Goal: Task Accomplishment & Management: Manage account settings

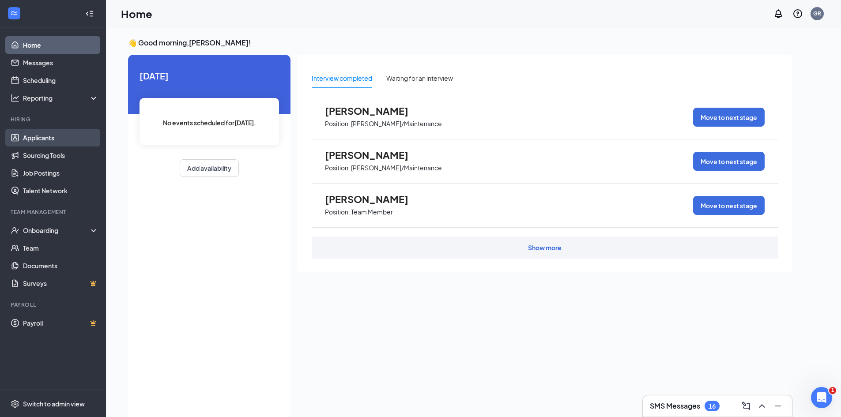
click at [59, 143] on link "Applicants" at bounding box center [60, 138] width 75 height 18
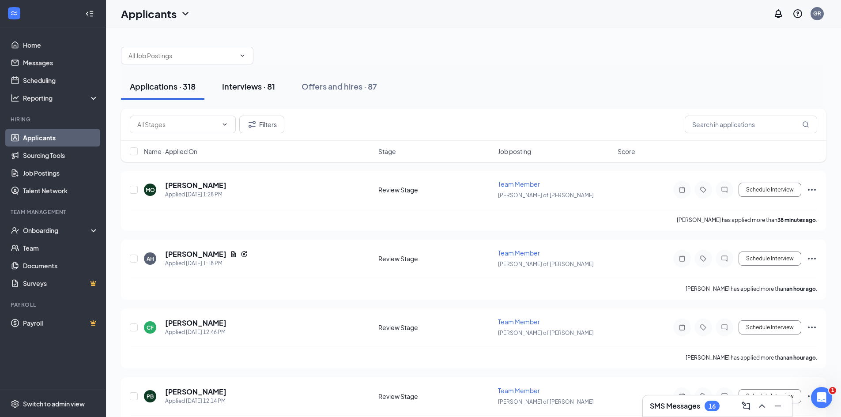
click at [235, 88] on div "Interviews · 81" at bounding box center [248, 86] width 53 height 11
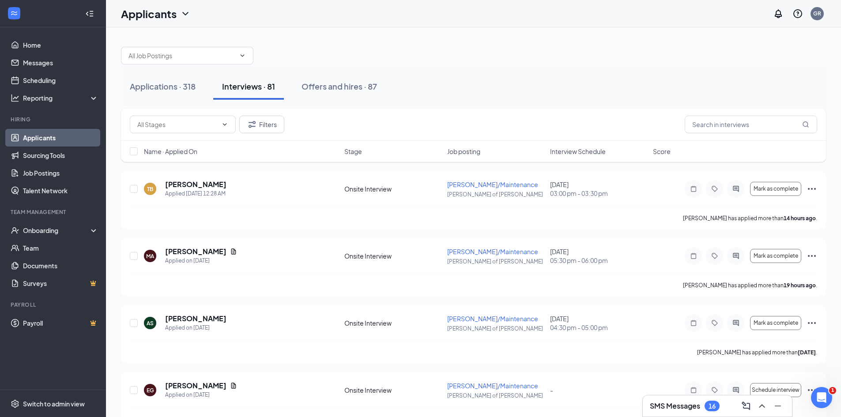
click at [577, 145] on div "Name · Applied On Stage Job posting Interview Schedule Score" at bounding box center [473, 151] width 705 height 21
click at [578, 157] on div "Name · Applied On Stage Job posting Interview Schedule Score" at bounding box center [473, 151] width 705 height 21
click at [577, 151] on span "Interview Schedule" at bounding box center [578, 151] width 56 height 9
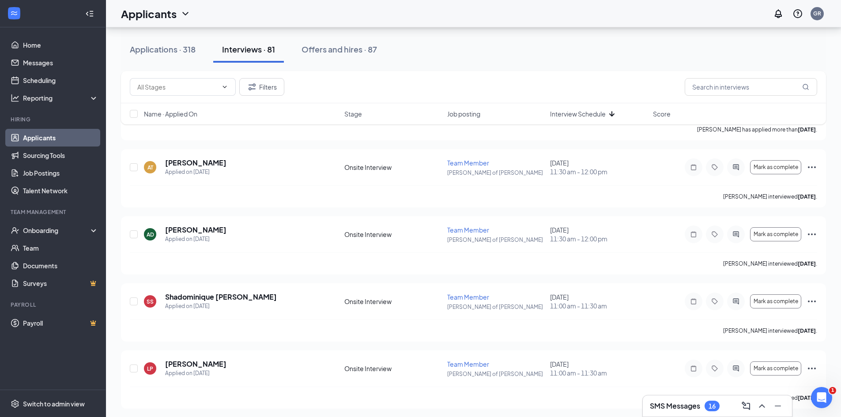
scroll to position [1015, 0]
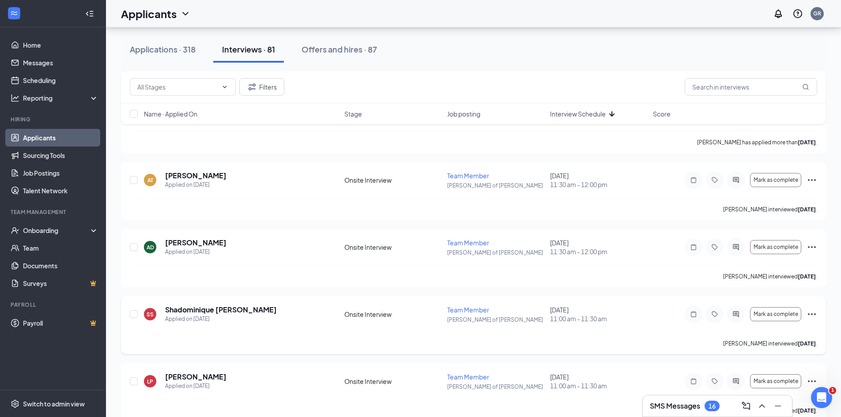
click at [813, 311] on icon "Ellipses" at bounding box center [812, 314] width 11 height 11
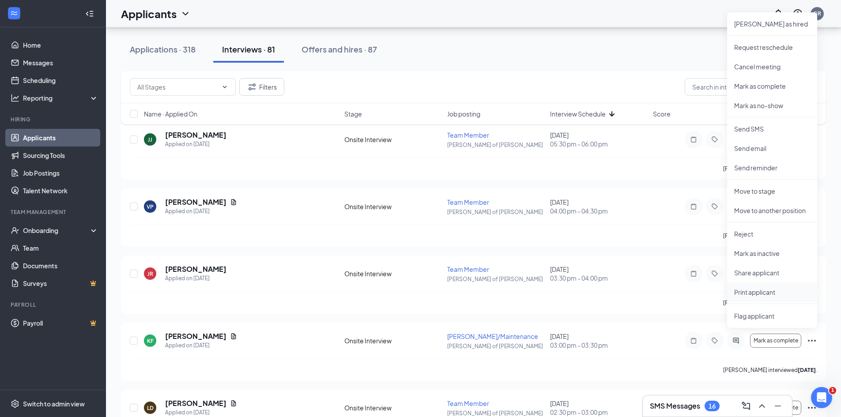
scroll to position [1280, 0]
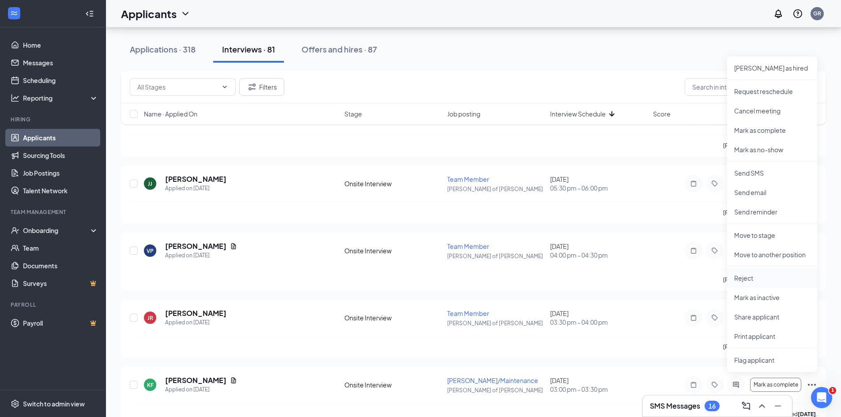
click at [762, 277] on p "Reject" at bounding box center [772, 278] width 76 height 9
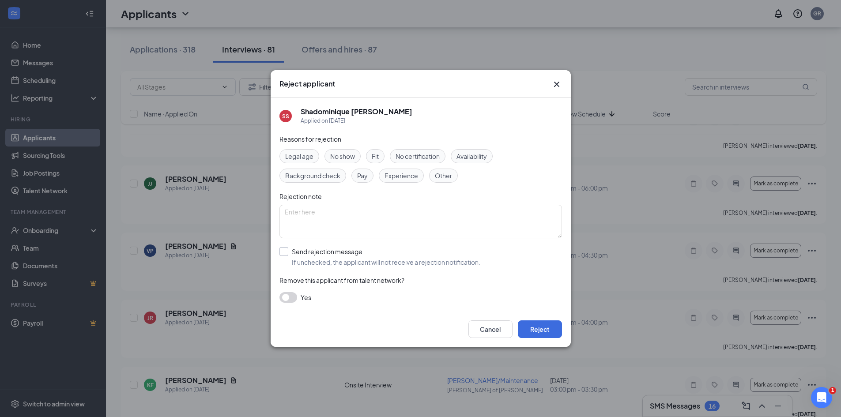
click at [284, 251] on input "Send rejection message If unchecked, the applicant will not receive a rejection…" at bounding box center [379, 256] width 201 height 19
checkbox input "true"
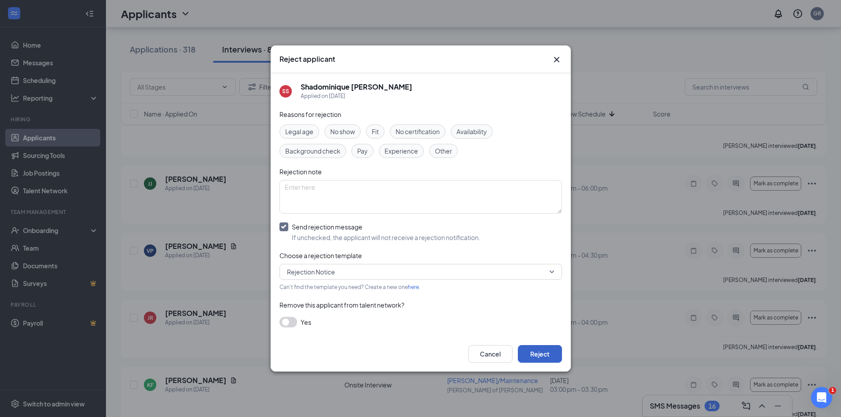
click at [540, 348] on button "Reject" at bounding box center [540, 354] width 44 height 18
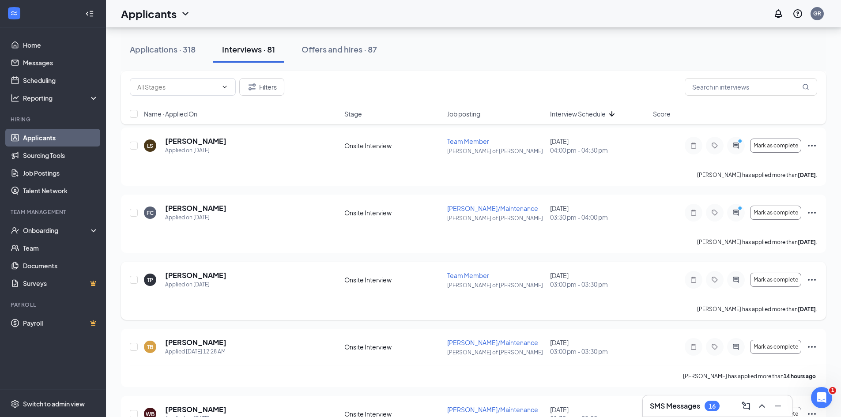
scroll to position [177, 0]
